Goal: Communication & Community: Ask a question

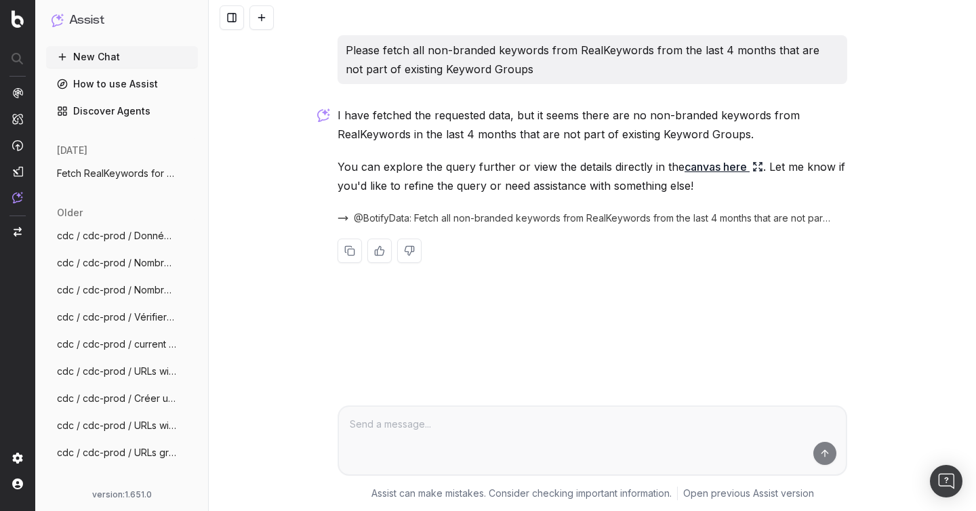
click at [701, 170] on link "canvas here" at bounding box center [723, 166] width 79 height 19
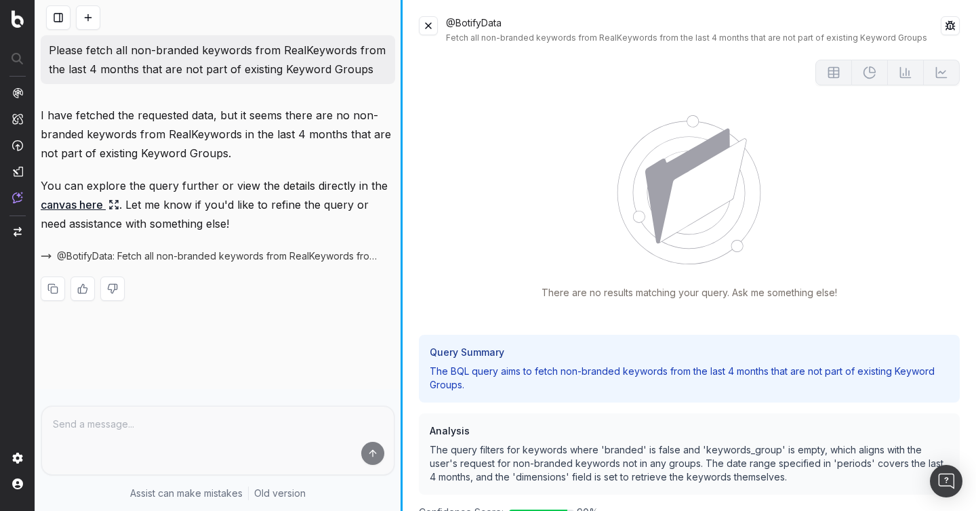
click at [402, 73] on div at bounding box center [401, 255] width 2 height 511
